Goal: Use online tool/utility: Utilize a website feature to perform a specific function

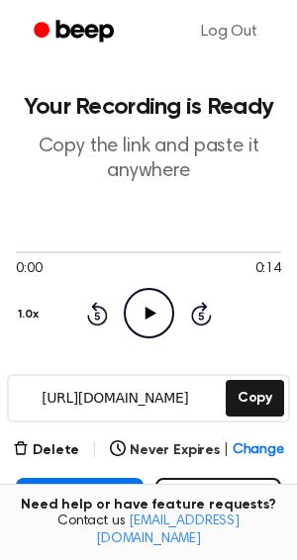
scroll to position [125, 0]
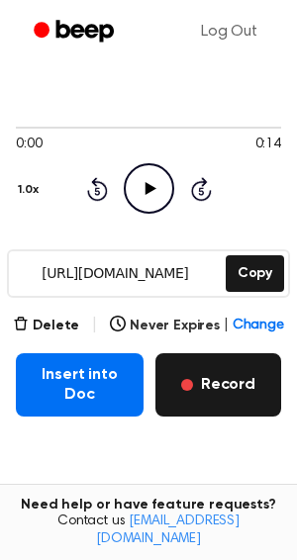
click at [211, 379] on button "Record" at bounding box center [218, 384] width 126 height 63
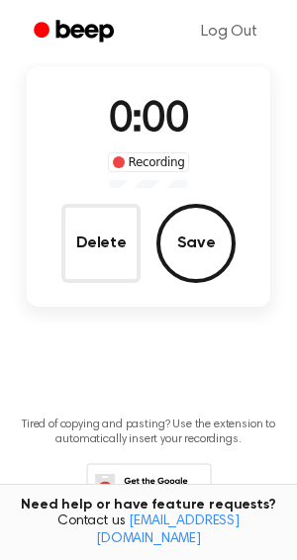
scroll to position [15, 0]
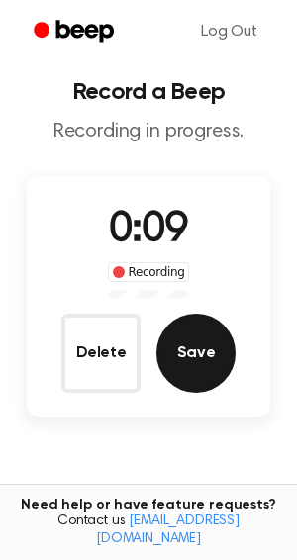
click at [208, 365] on button "Save" at bounding box center [195, 352] width 79 height 79
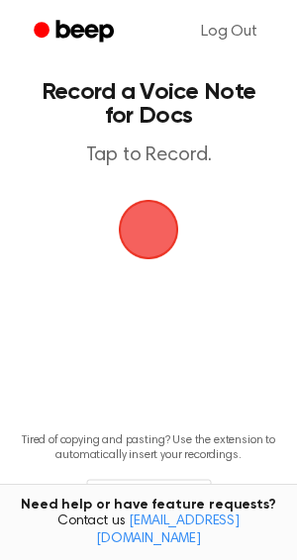
scroll to position [0, 0]
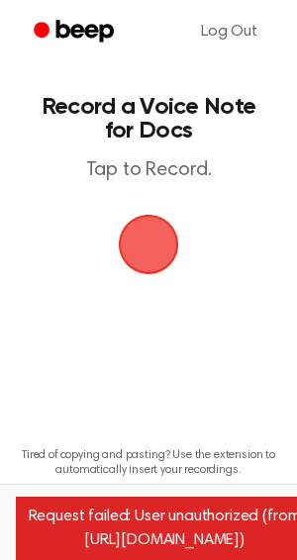
click at [134, 242] on span "button" at bounding box center [148, 243] width 55 height 55
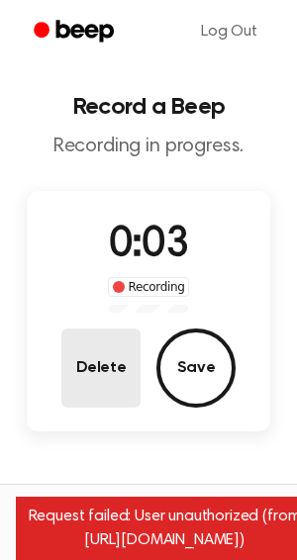
click at [123, 341] on button "Delete" at bounding box center [100, 367] width 79 height 79
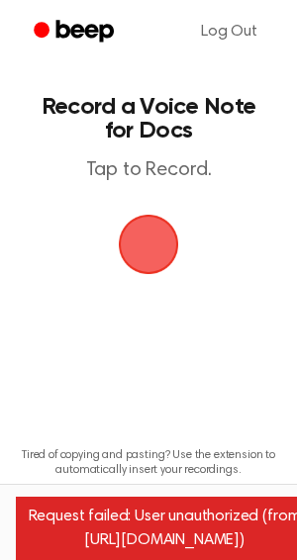
click at [142, 255] on span "button" at bounding box center [148, 243] width 55 height 55
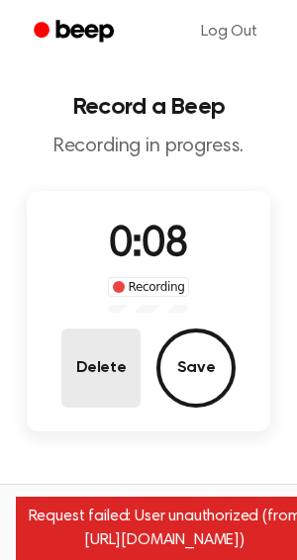
click at [115, 362] on button "Delete" at bounding box center [100, 367] width 79 height 79
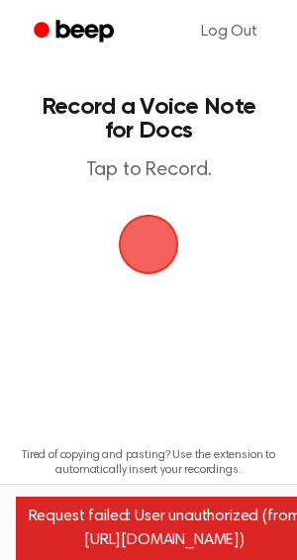
click at [135, 241] on span "button" at bounding box center [148, 243] width 55 height 55
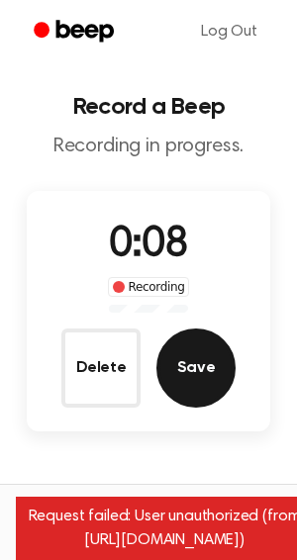
click at [200, 367] on button "Save" at bounding box center [195, 367] width 79 height 79
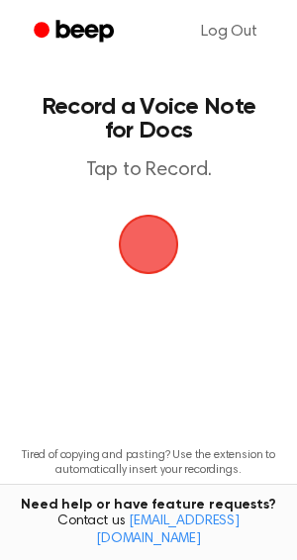
click at [143, 247] on span "button" at bounding box center [148, 243] width 55 height 55
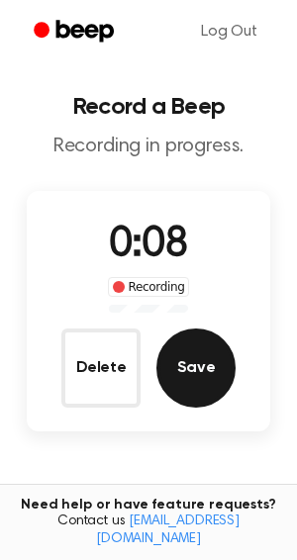
click at [192, 360] on button "Save" at bounding box center [195, 367] width 79 height 79
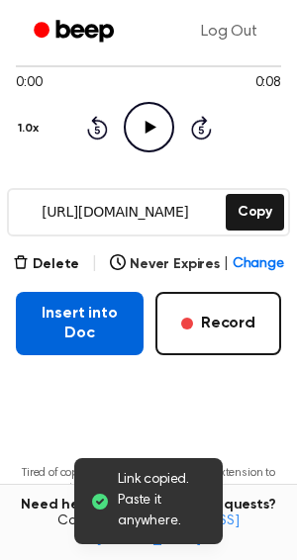
scroll to position [187, 0]
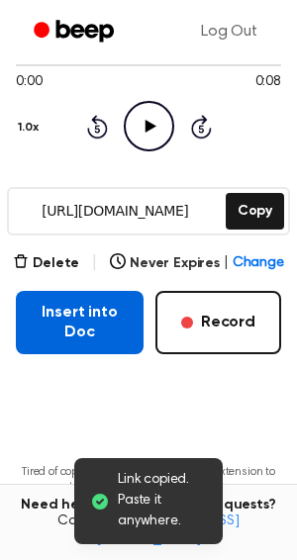
click at [97, 327] on button "Insert into Doc" at bounding box center [80, 322] width 128 height 63
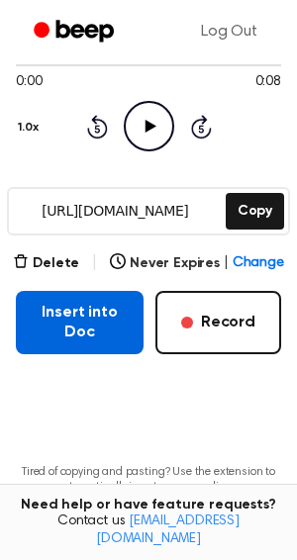
click at [83, 320] on button "Insert into Doc" at bounding box center [80, 322] width 128 height 63
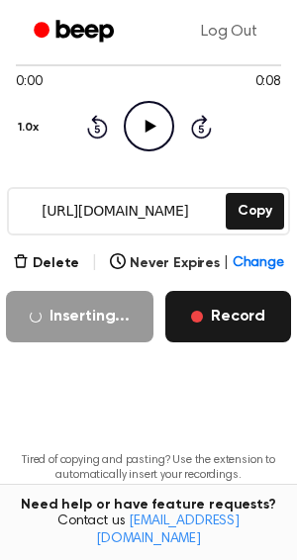
click at [225, 323] on button "Record" at bounding box center [228, 316] width 126 height 51
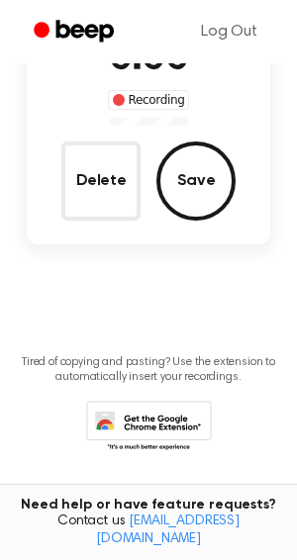
scroll to position [89, 0]
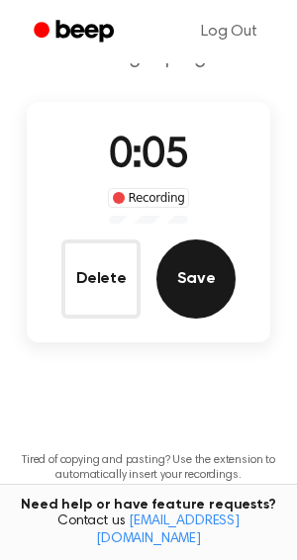
click at [217, 278] on button "Save" at bounding box center [195, 278] width 79 height 79
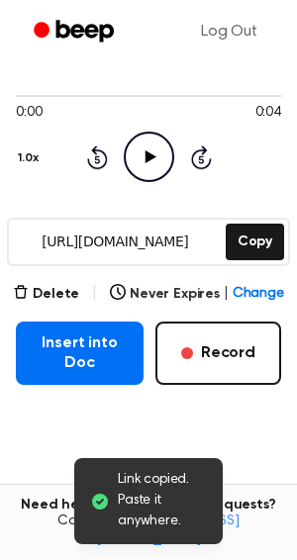
scroll to position [180, 0]
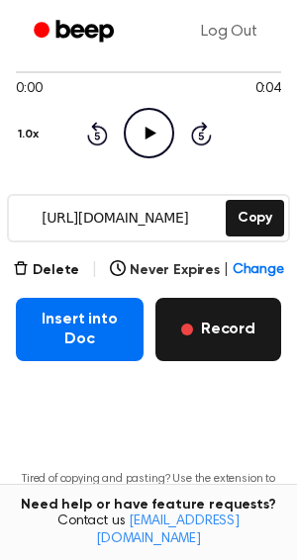
click at [208, 323] on button "Record" at bounding box center [218, 329] width 126 height 63
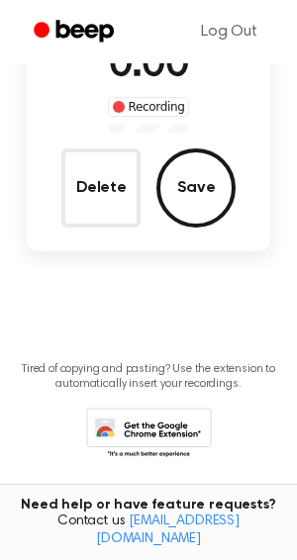
scroll to position [70, 0]
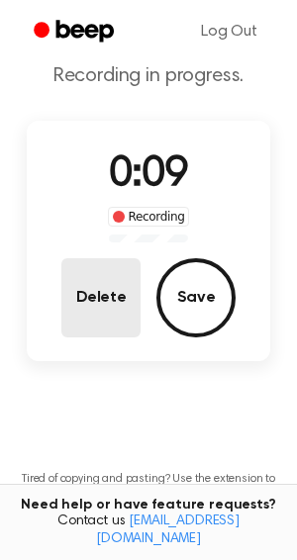
click at [95, 312] on button "Delete" at bounding box center [100, 297] width 79 height 79
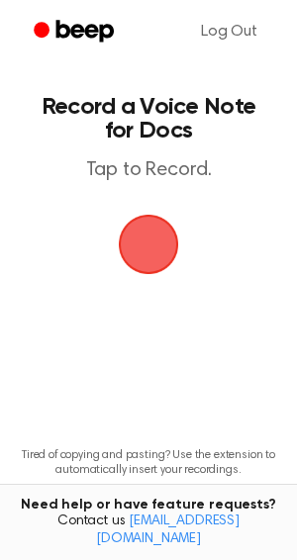
click at [140, 246] on span "button" at bounding box center [148, 243] width 55 height 55
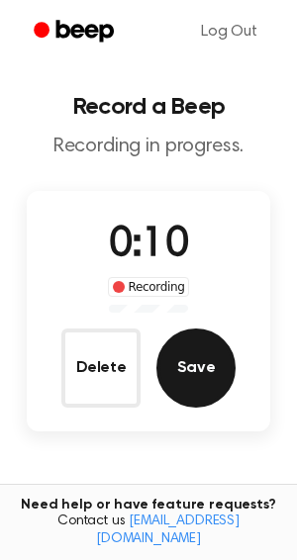
click at [202, 342] on button "Save" at bounding box center [195, 367] width 79 height 79
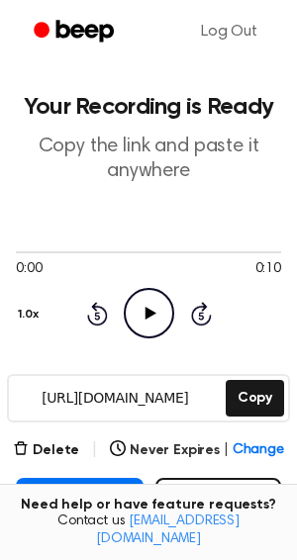
scroll to position [94, 0]
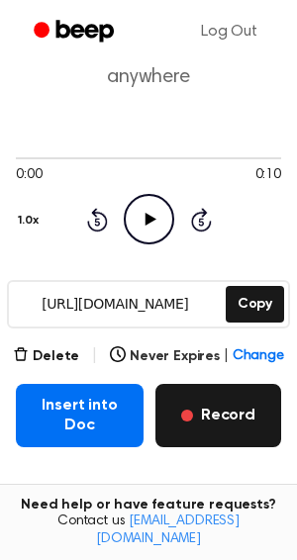
click at [212, 405] on button "Record" at bounding box center [218, 415] width 126 height 63
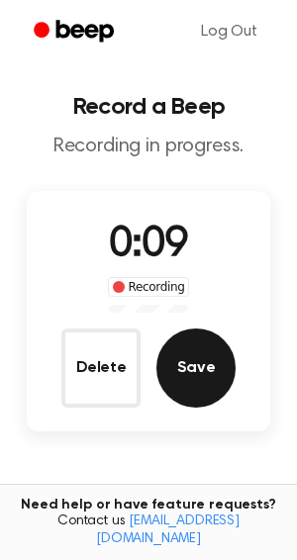
click at [216, 373] on button "Save" at bounding box center [195, 367] width 79 height 79
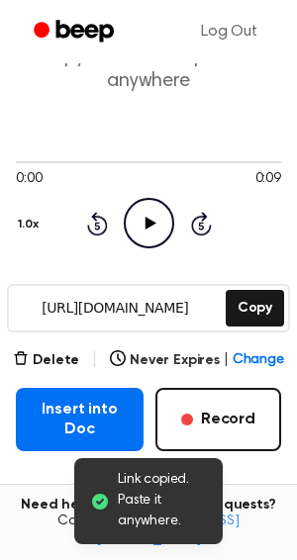
scroll to position [106, 0]
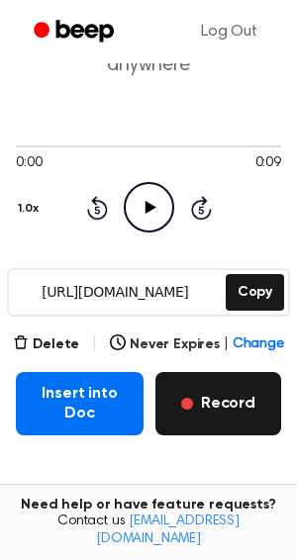
click at [222, 404] on button "Record" at bounding box center [218, 403] width 126 height 63
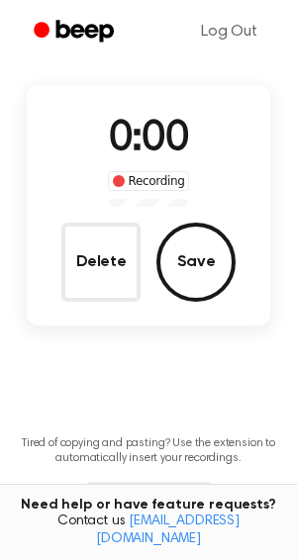
scroll to position [0, 0]
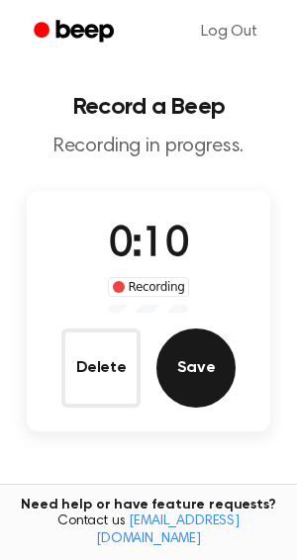
click at [188, 359] on button "Save" at bounding box center [195, 367] width 79 height 79
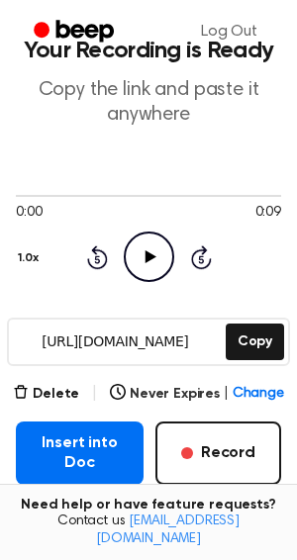
scroll to position [58, 0]
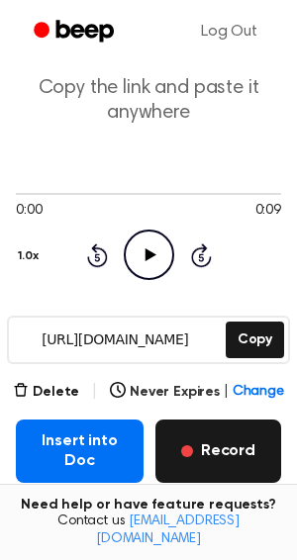
click at [203, 444] on button "Record" at bounding box center [218, 450] width 126 height 63
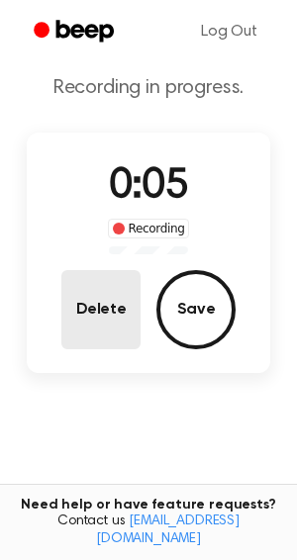
click at [112, 329] on button "Delete" at bounding box center [100, 309] width 79 height 79
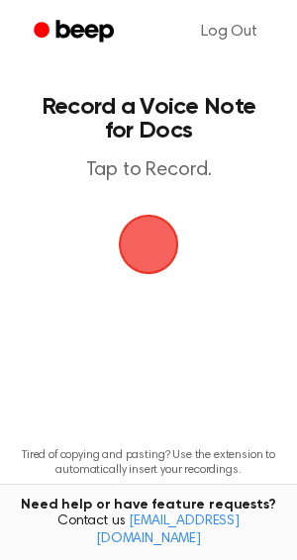
click at [144, 238] on span "button" at bounding box center [148, 243] width 55 height 55
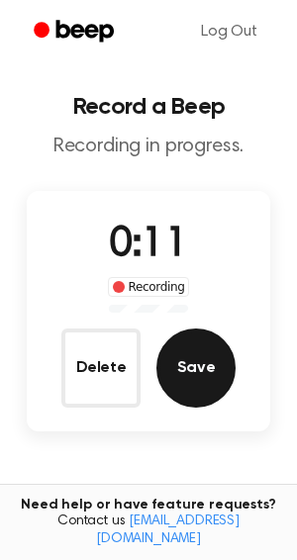
click at [206, 390] on button "Save" at bounding box center [195, 367] width 79 height 79
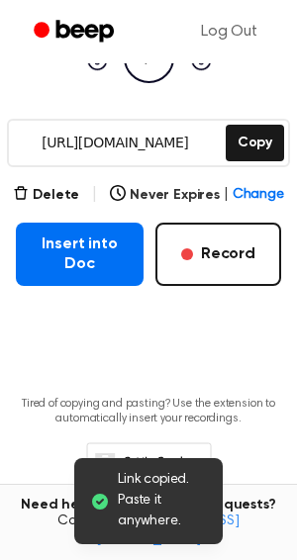
scroll to position [256, 0]
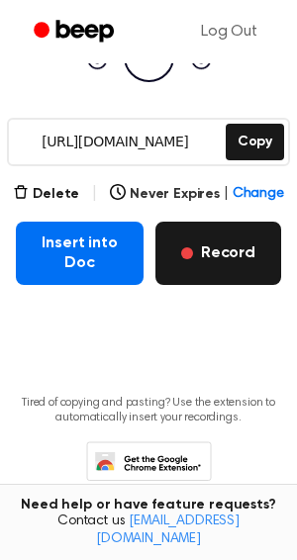
click at [188, 245] on button "Record" at bounding box center [218, 252] width 126 height 63
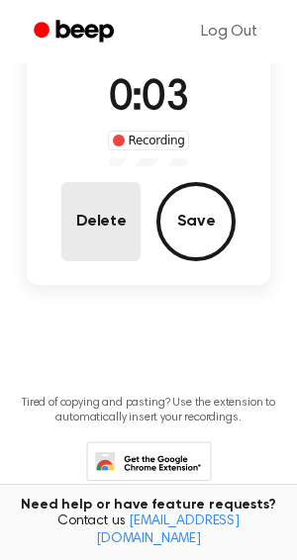
click at [77, 221] on button "Delete" at bounding box center [100, 221] width 79 height 79
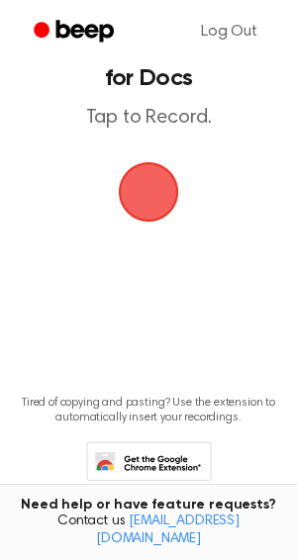
click at [152, 186] on span "button" at bounding box center [148, 191] width 55 height 55
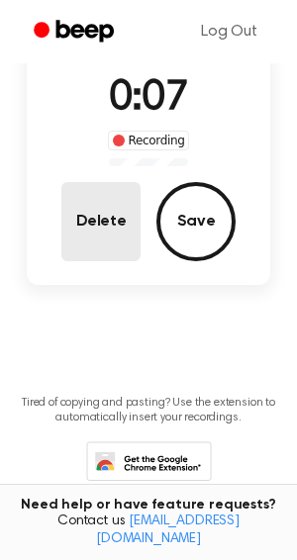
click at [101, 227] on button "Delete" at bounding box center [100, 221] width 79 height 79
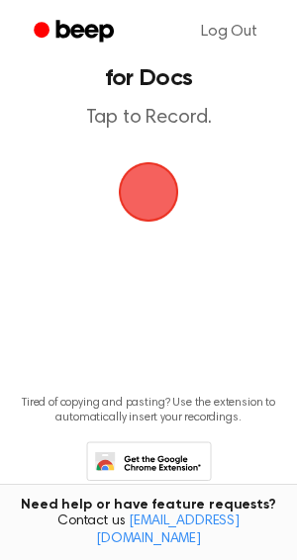
click at [144, 184] on span "button" at bounding box center [148, 191] width 55 height 55
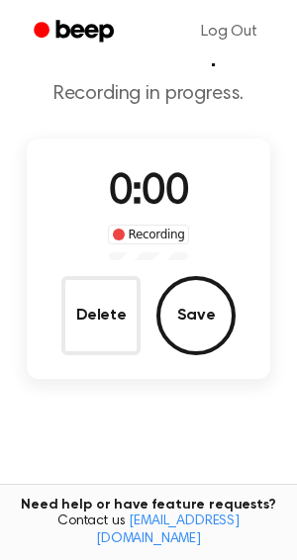
scroll to position [146, 0]
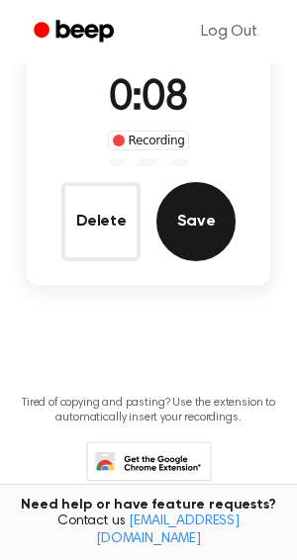
click at [198, 242] on button "Save" at bounding box center [195, 221] width 79 height 79
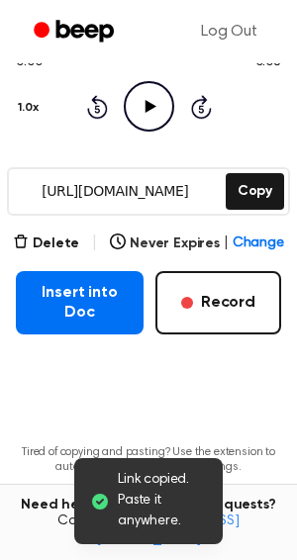
scroll to position [256, 0]
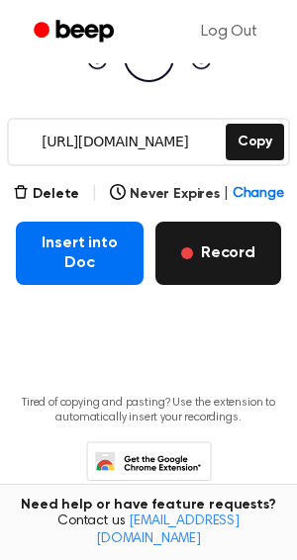
click at [232, 255] on button "Record" at bounding box center [218, 252] width 126 height 63
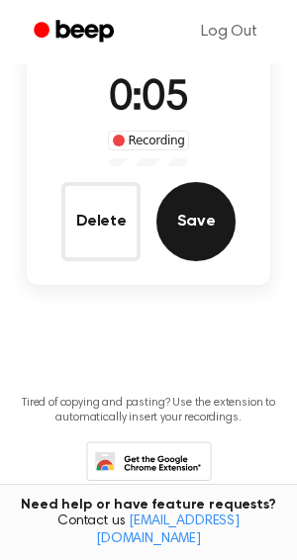
click at [208, 230] on button "Save" at bounding box center [195, 221] width 79 height 79
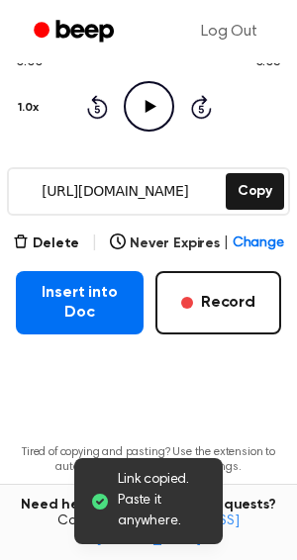
scroll to position [256, 0]
